Goal: Communication & Community: Ask a question

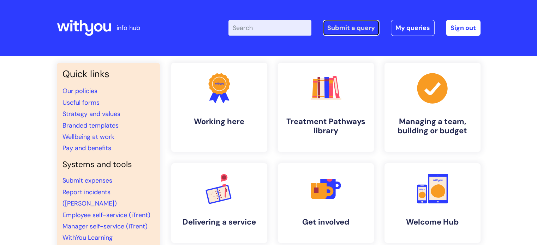
click at [358, 25] on link "Submit a query" at bounding box center [350, 28] width 57 height 16
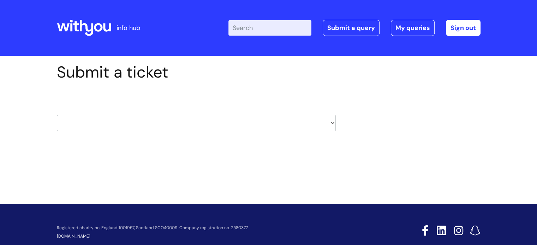
click at [224, 126] on select "HR / People IT and Support Clinical Drug Alerts Finance Accounts Data Support T…" at bounding box center [196, 123] width 279 height 16
select select "it_and_support"
click at [57, 115] on select "HR / People IT and Support Clinical Drug Alerts Finance Accounts Data Support T…" at bounding box center [196, 123] width 279 height 16
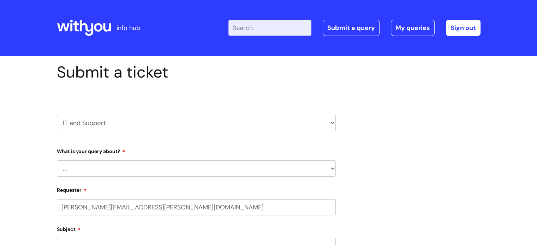
select select "80004286540"
click at [151, 171] on select "... Mobile Phone Reset & MFA Accounts, Starters and Leavers IT Hardware issue I…" at bounding box center [196, 169] width 279 height 16
click at [87, 122] on select "HR / People IT and Support Clinical Drug Alerts Finance Accounts Data Support T…" at bounding box center [196, 123] width 279 height 16
select select "hr_/_people"
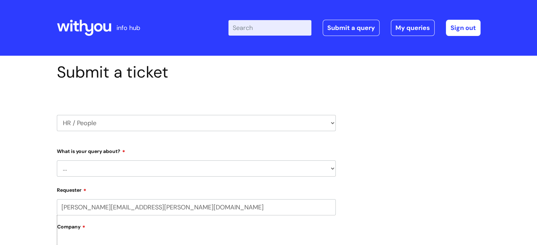
click at [57, 115] on select "HR / People IT and Support Clinical Drug Alerts Finance Accounts Data Support T…" at bounding box center [196, 123] width 279 height 16
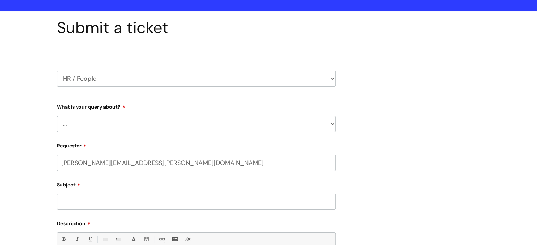
scroll to position [106, 0]
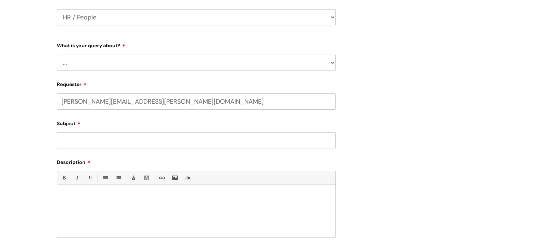
select select "80004286540"
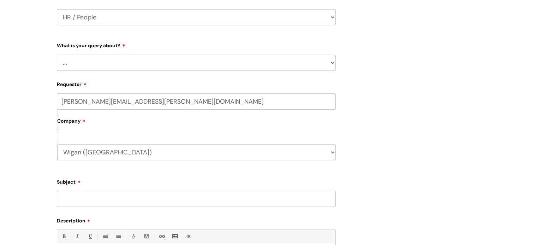
click at [134, 69] on select "... Absence Query Holiday Query Employee change request General HR Query iTrent…" at bounding box center [196, 63] width 279 height 16
select select "General HR Query"
click at [57, 55] on select "... Absence Query Holiday Query Employee change request General HR Query iTrent…" at bounding box center [196, 63] width 279 height 16
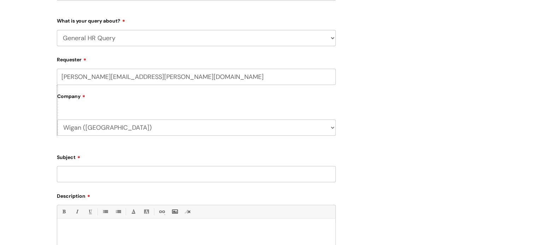
scroll to position [141, 0]
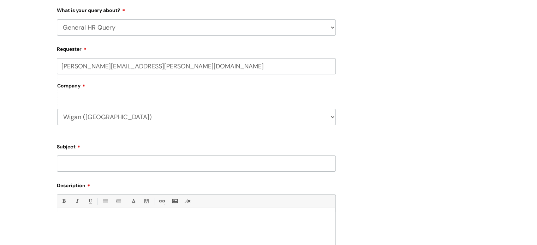
click at [104, 163] on input "Subject" at bounding box center [196, 164] width 279 height 16
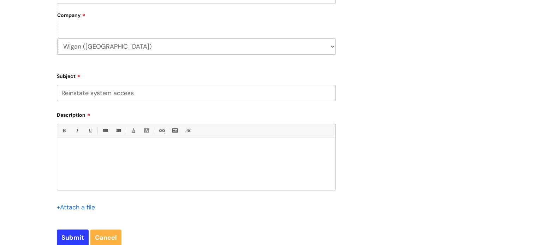
type input "Reinstate system access"
click at [104, 149] on p at bounding box center [195, 150] width 267 height 6
click at [229, 150] on p "Hi, please reinstate systems access to Nicole Shields and Thomas Regan" at bounding box center [195, 150] width 267 height 6
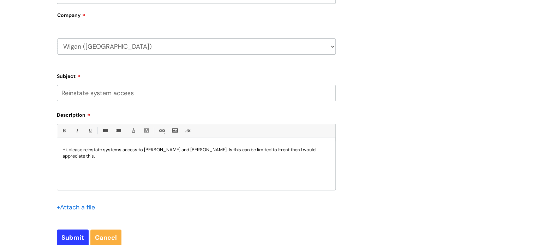
click at [108, 152] on p "Hi, please reinstate systems access to Nicole Shields and Thomas Regan. Is this…" at bounding box center [195, 153] width 267 height 13
click at [108, 153] on p "Hi, please reinstate systems access to Nicole Shields and Thomas Regan. Is this…" at bounding box center [195, 153] width 267 height 13
click at [77, 235] on input "Submit" at bounding box center [73, 238] width 32 height 16
type input "Please Wait..."
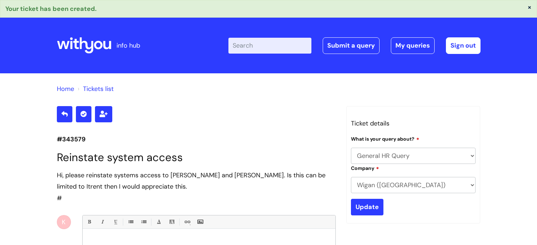
select select "General HR Query"
